Goal: Task Accomplishment & Management: Manage account settings

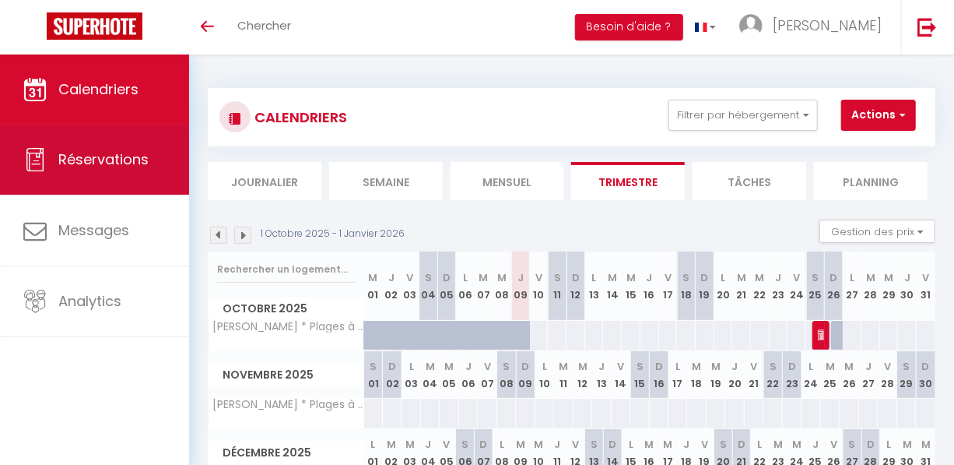
click at [100, 163] on span "Réservations" at bounding box center [103, 158] width 90 height 19
select select "not_cancelled"
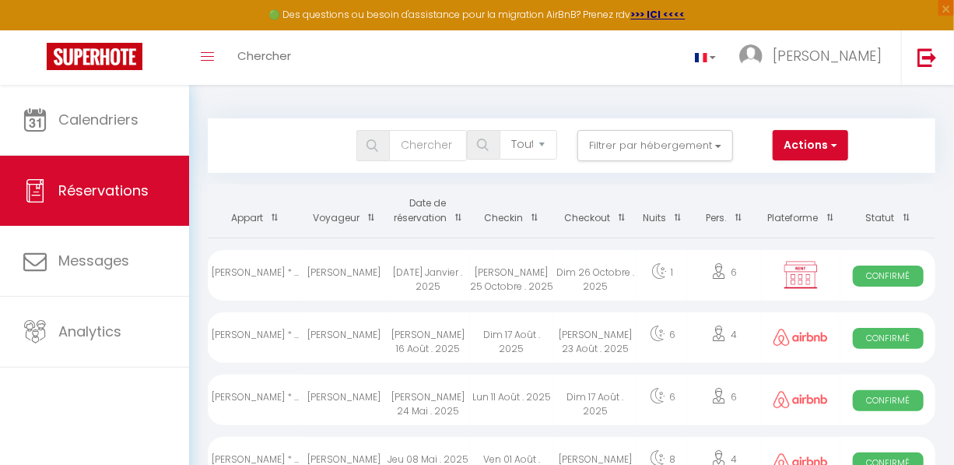
click at [272, 286] on div "[PERSON_NAME] * ..." at bounding box center [255, 275] width 95 height 51
select select "OK"
select select "KO"
select select "1"
select select "0"
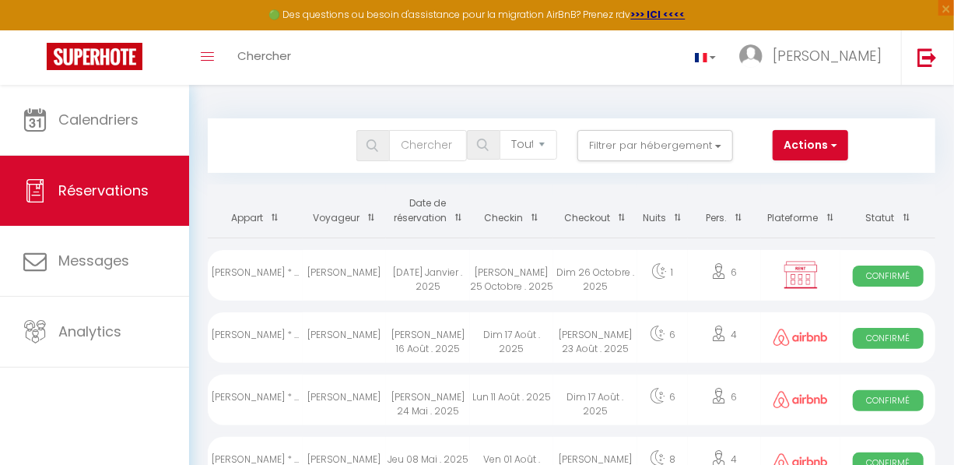
select select "1"
select select
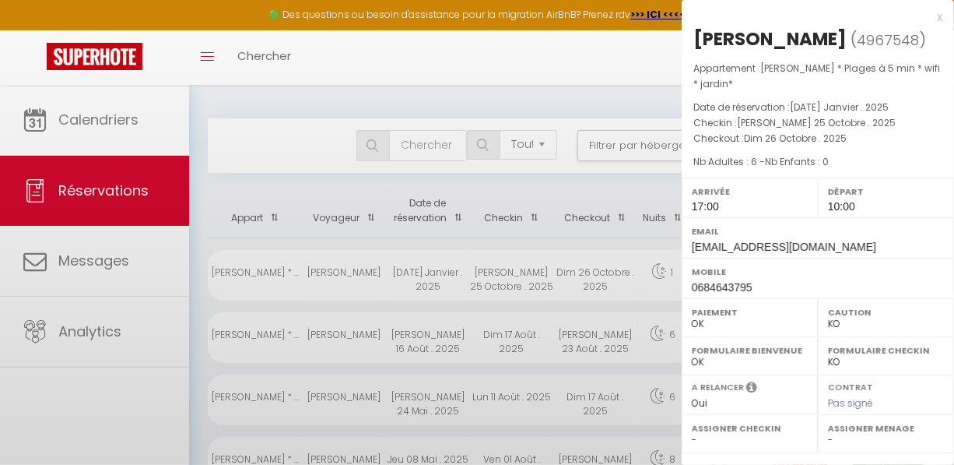
select select "44409"
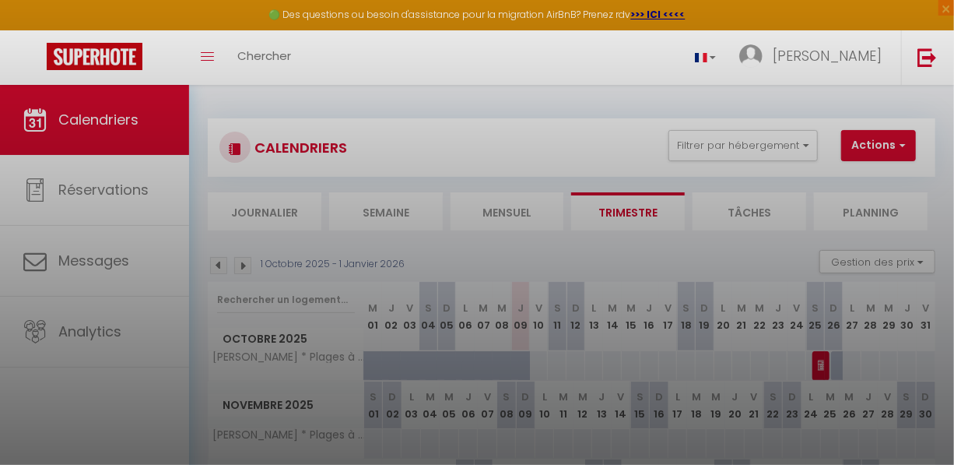
click at [866, 148] on div at bounding box center [477, 232] width 954 height 465
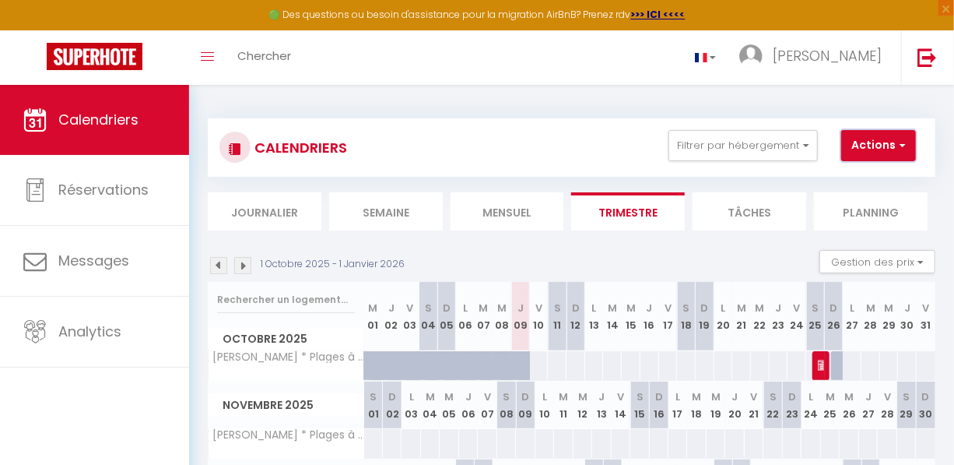
click at [904, 143] on span "button" at bounding box center [900, 145] width 9 height 16
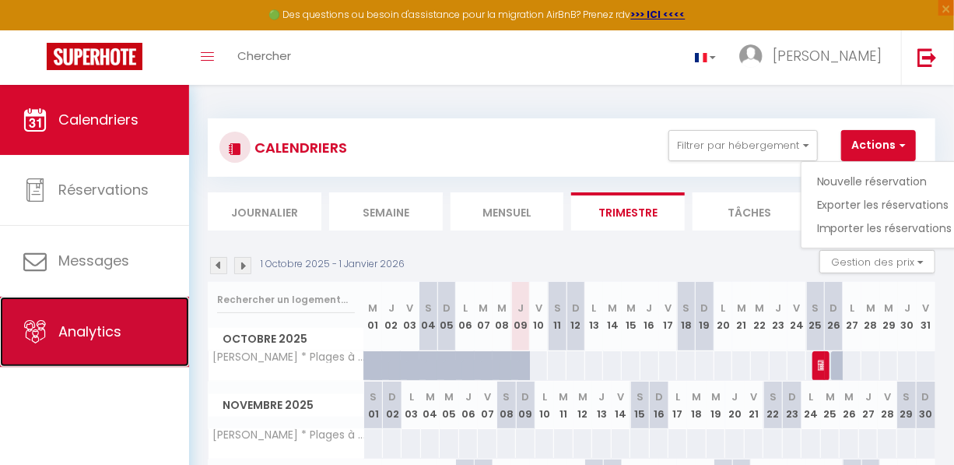
click at [100, 332] on span "Analytics" at bounding box center [89, 330] width 63 height 19
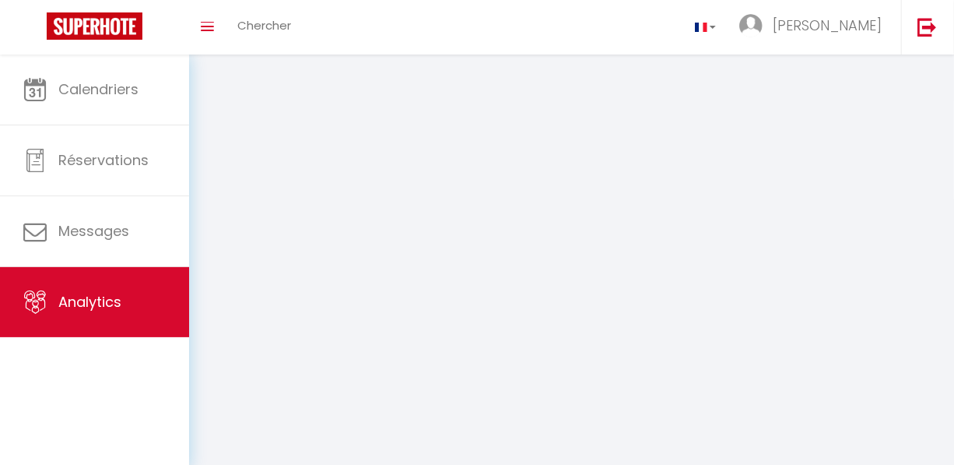
select select "2025"
select select "10"
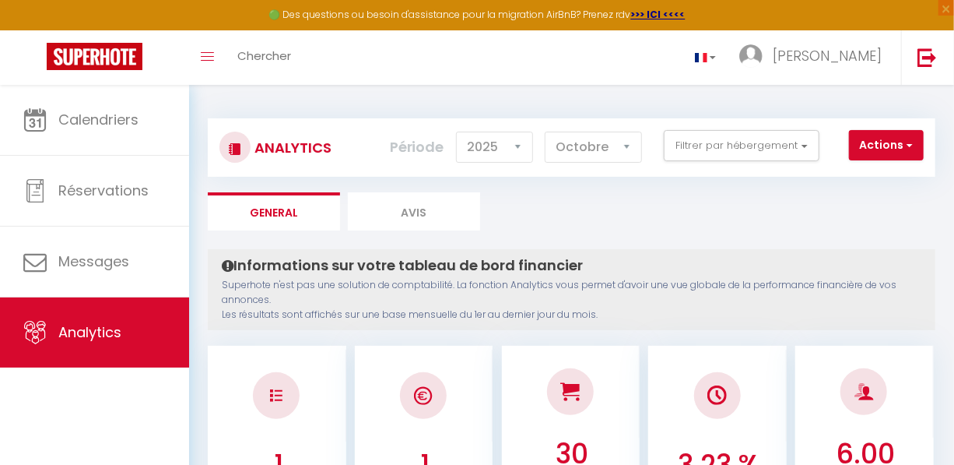
scroll to position [141, 0]
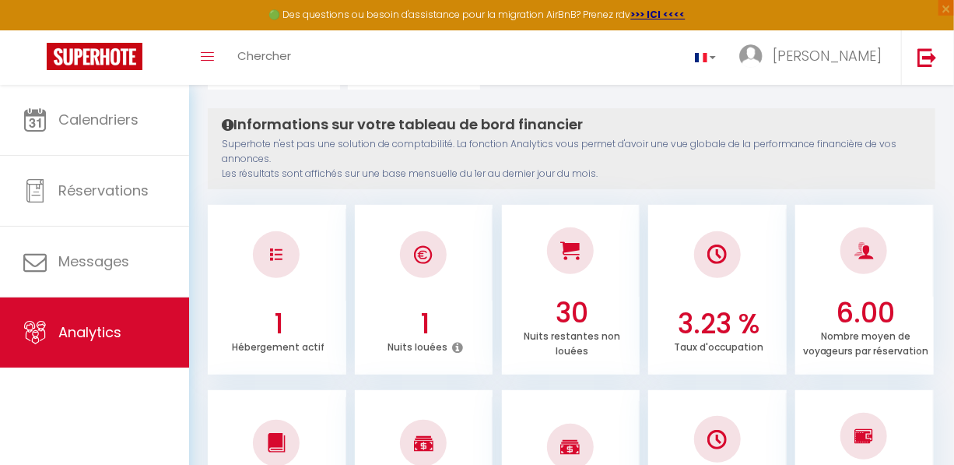
click at [455, 346] on icon at bounding box center [457, 347] width 11 height 12
click at [432, 280] on div at bounding box center [424, 255] width 139 height 92
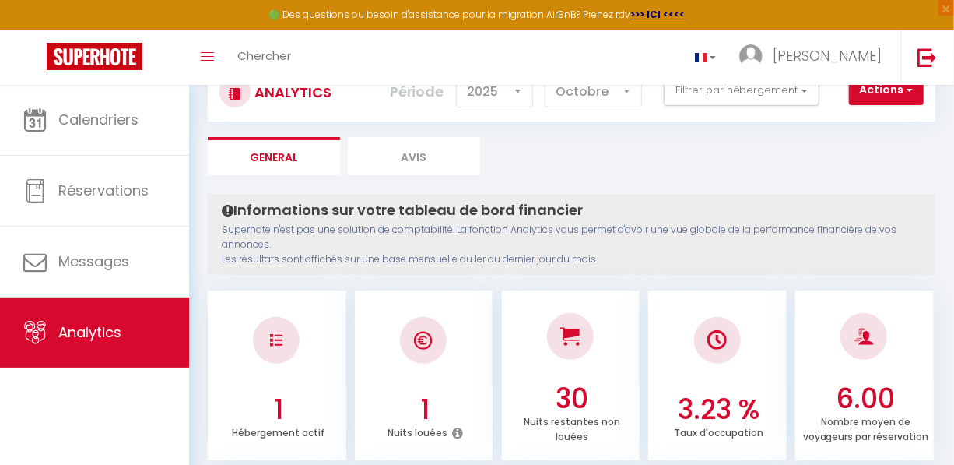
scroll to position [0, 0]
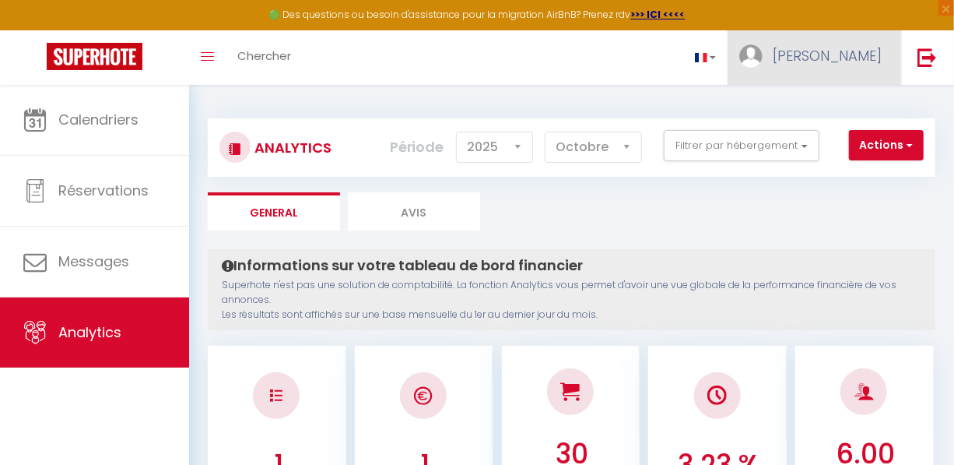
click at [828, 72] on link "[PERSON_NAME]" at bounding box center [815, 57] width 174 height 54
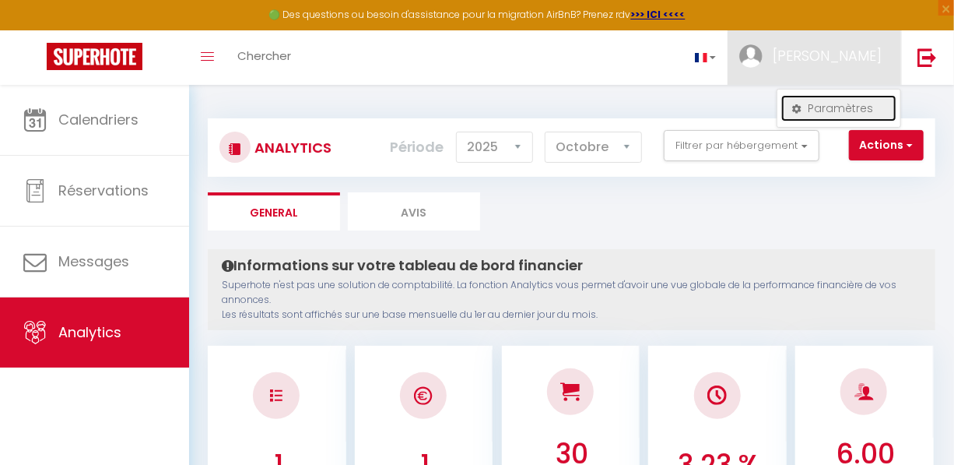
click at [817, 109] on link "Paramètres" at bounding box center [838, 108] width 115 height 26
select select "fr"
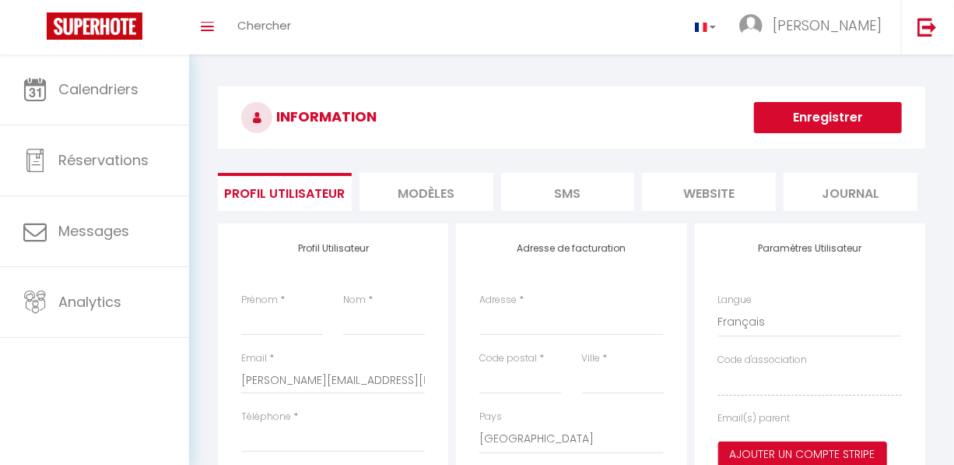
type input "[PERSON_NAME]"
type input "Le Ster"
select select
select select "28"
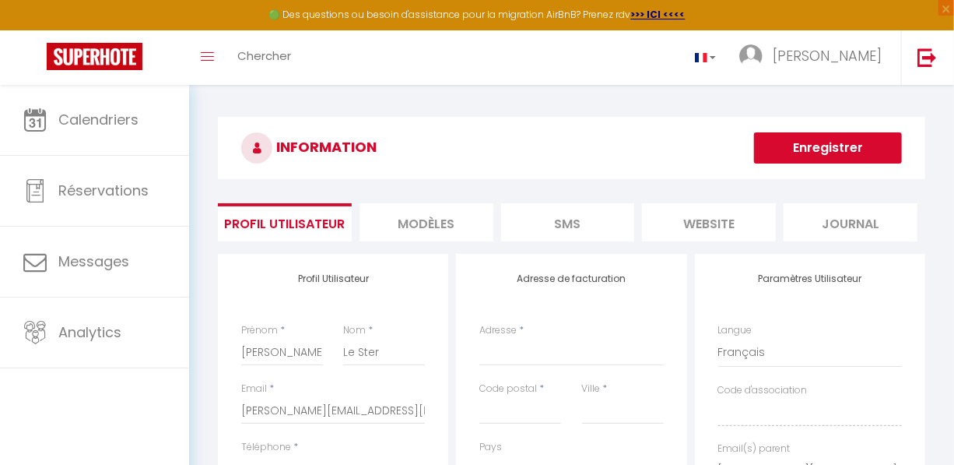
select select
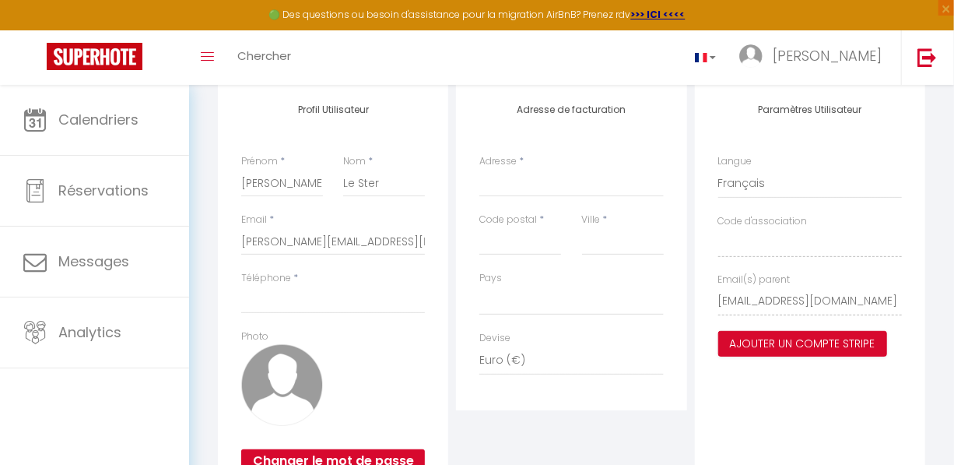
scroll to position [240, 0]
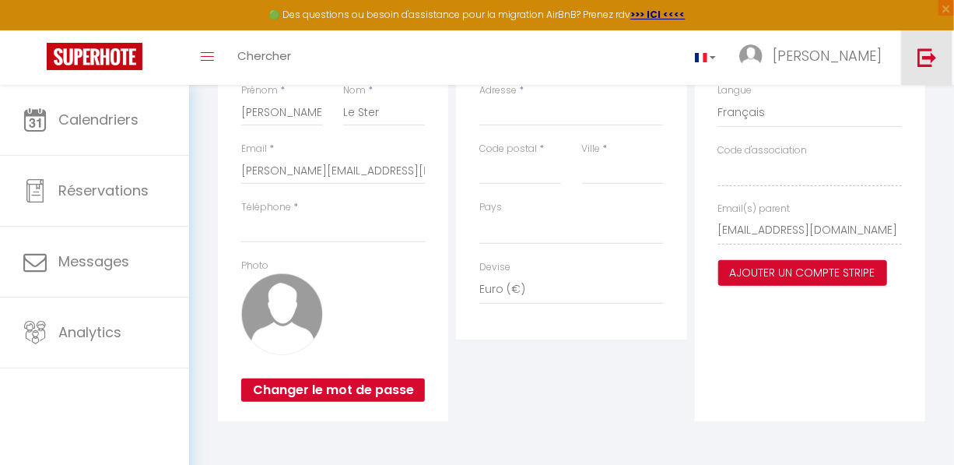
click at [923, 54] on img at bounding box center [927, 56] width 19 height 19
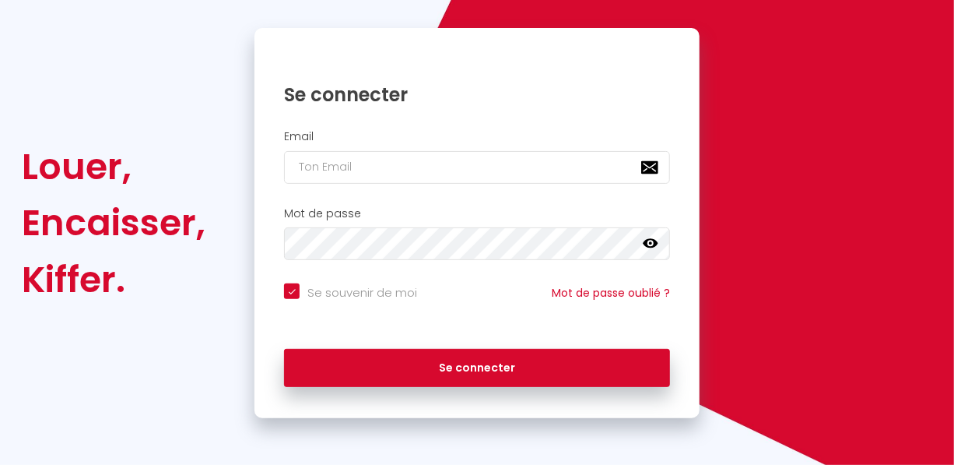
checkbox input "true"
